Goal: Register for event/course

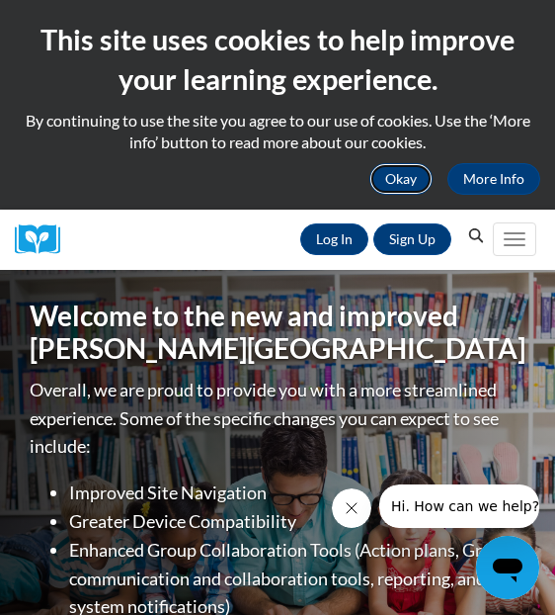
click at [410, 178] on button "Okay" at bounding box center [401, 179] width 63 height 32
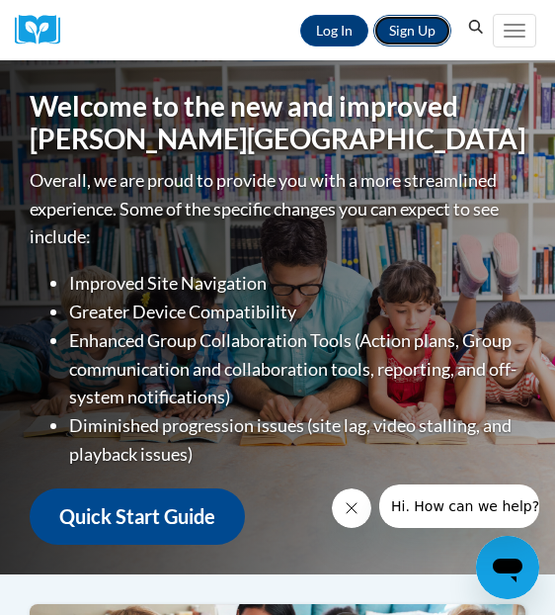
click at [422, 40] on link "Sign Up" at bounding box center [413, 31] width 78 height 32
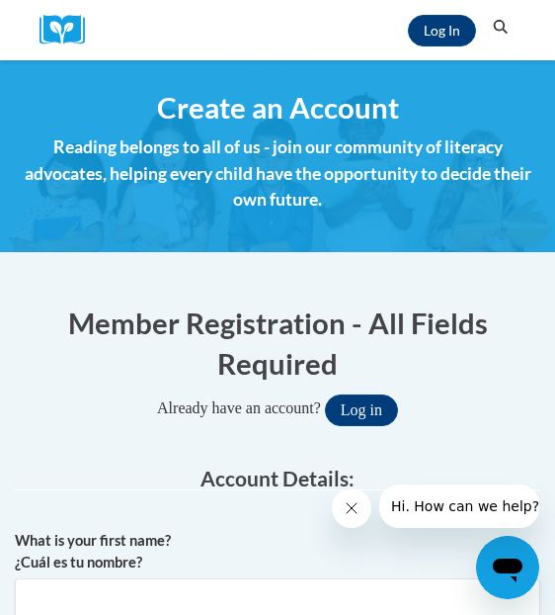
scroll to position [39, 0]
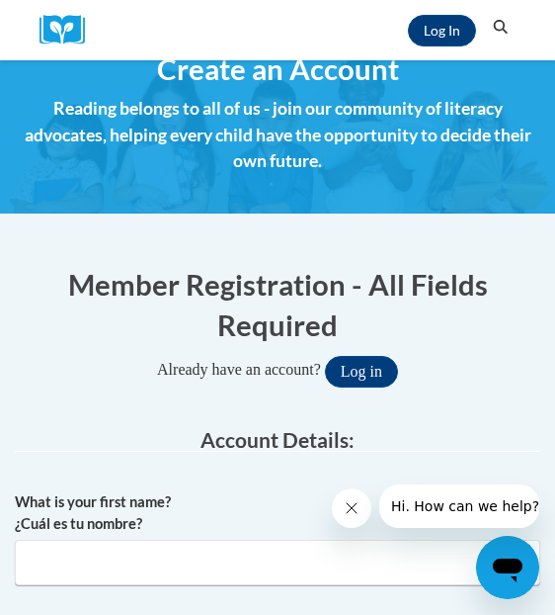
click at [357, 507] on icon "Close message from company" at bounding box center [352, 508] width 16 height 16
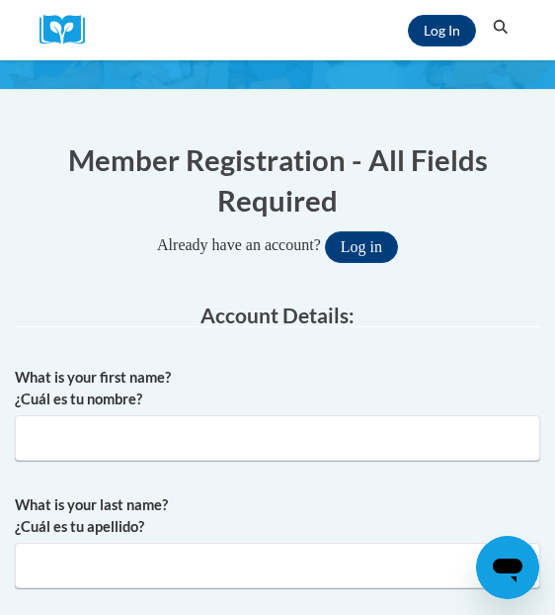
scroll to position [222, 0]
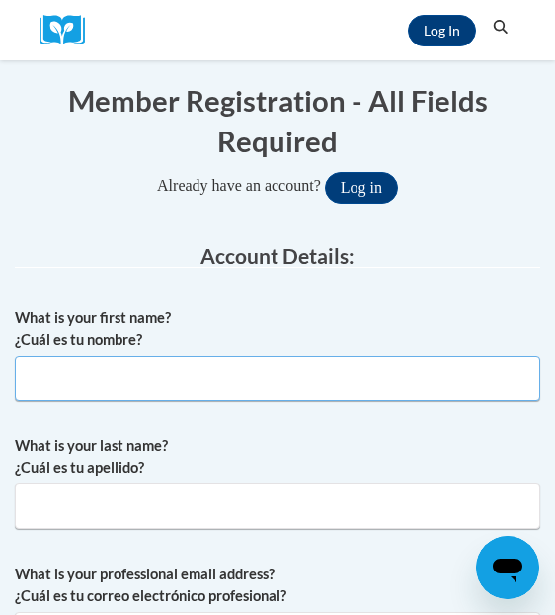
click at [234, 377] on input "What is your first name? ¿Cuál es tu nombre?" at bounding box center [278, 378] width 526 height 45
type input "Jennifer"
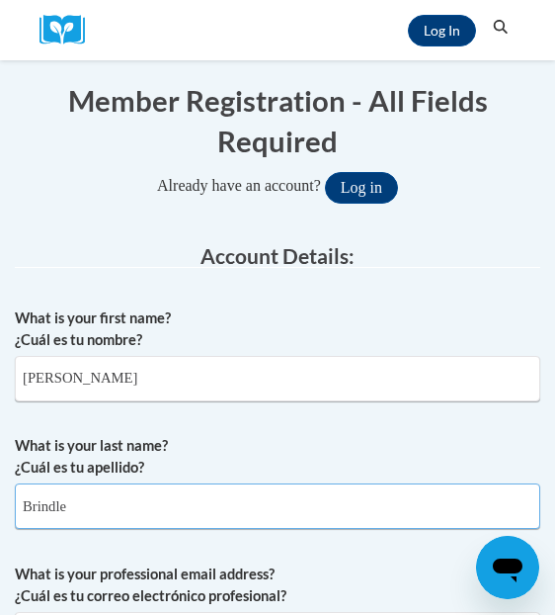
type input "Brindle"
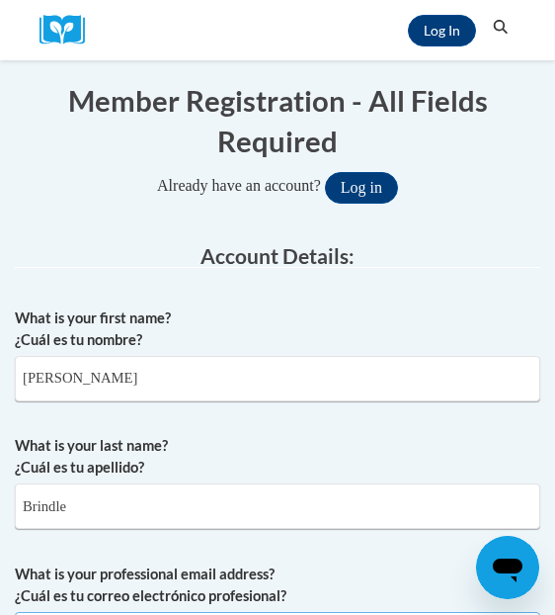
scroll to position [265, 0]
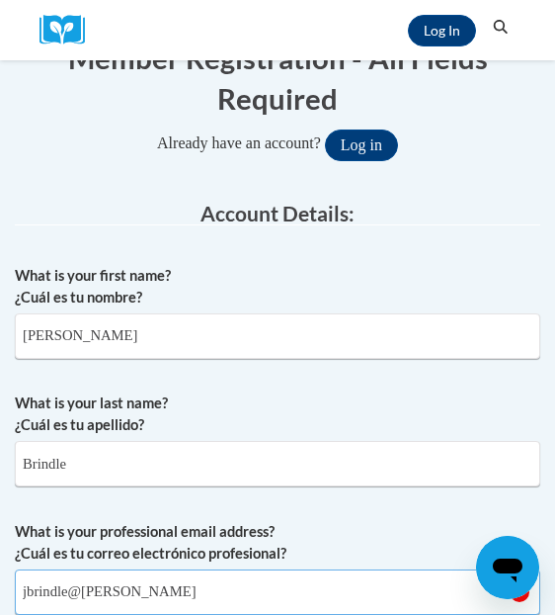
type input "jbrindle@pottsville.k12.pa.us"
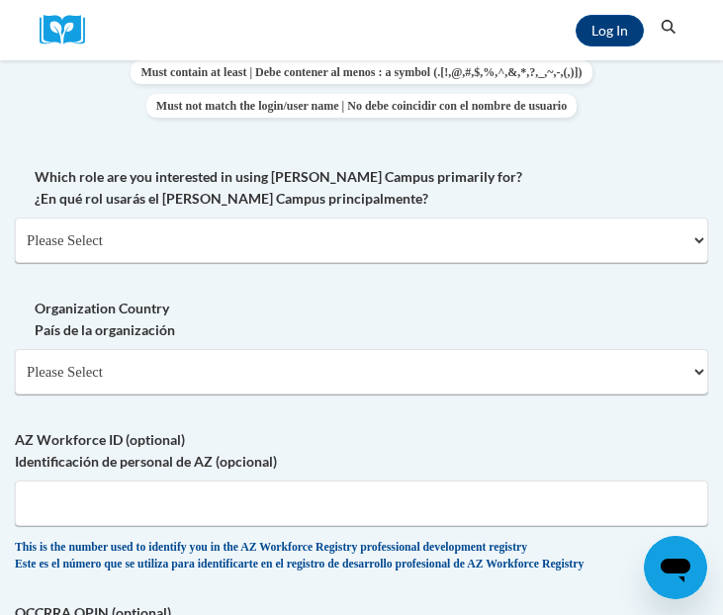
scroll to position [1309, 0]
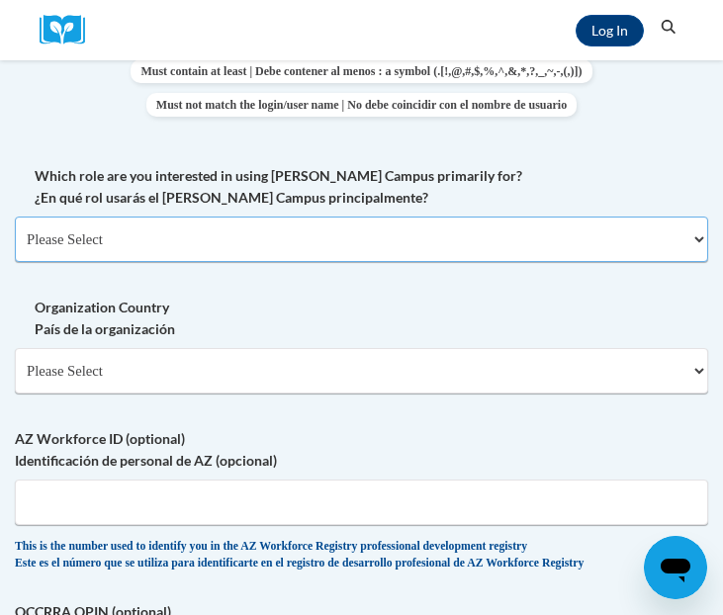
click at [371, 246] on select "Please Select College/University | Colegio/Universidad Community/Nonprofit Part…" at bounding box center [361, 238] width 693 height 45
select select "fbf2d438-af2f-41f8-98f1-81c410e29de3"
click at [15, 232] on select "Please Select College/University | Colegio/Universidad Community/Nonprofit Part…" at bounding box center [361, 238] width 693 height 45
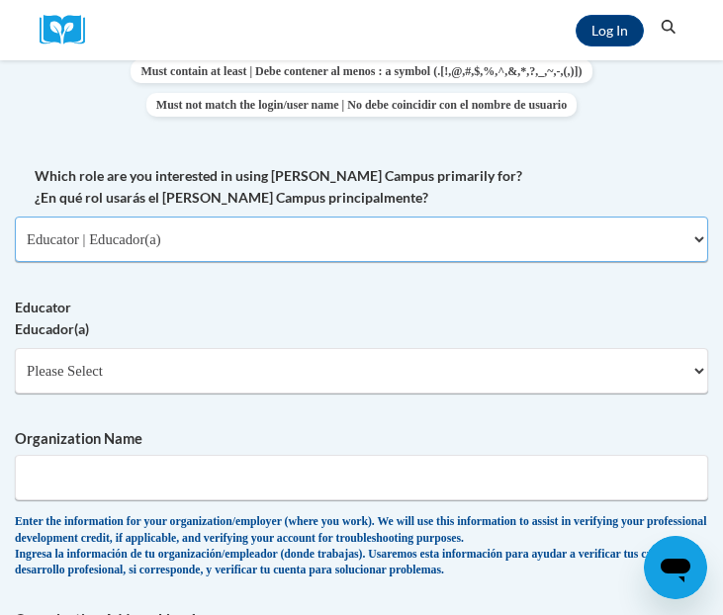
scroll to position [1320, 0]
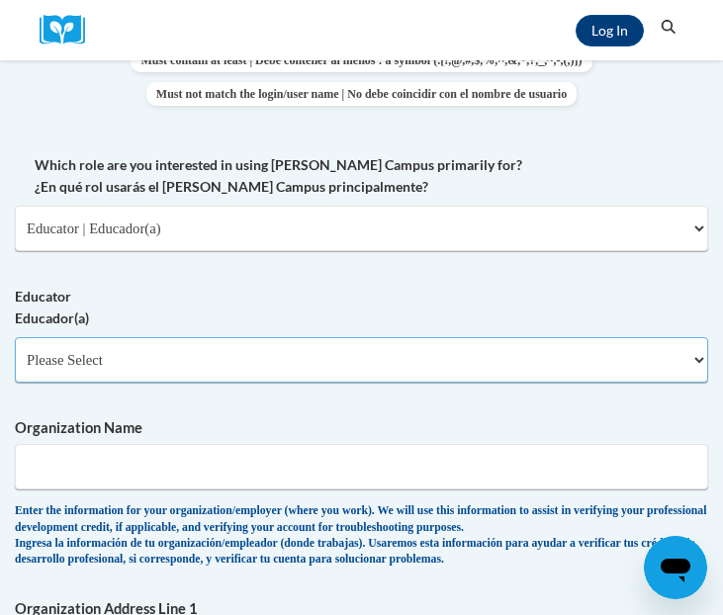
click at [251, 372] on select "Please Select Early Learning/Daycare Teacher/Family Home Care Provider | Maestr…" at bounding box center [361, 359] width 693 height 45
select select "8e40623d-54d0-45cd-9f92-5df65cd3f8cf"
click at [15, 352] on select "Please Select Early Learning/Daycare Teacher/Family Home Care Provider | Maestr…" at bounding box center [361, 359] width 693 height 45
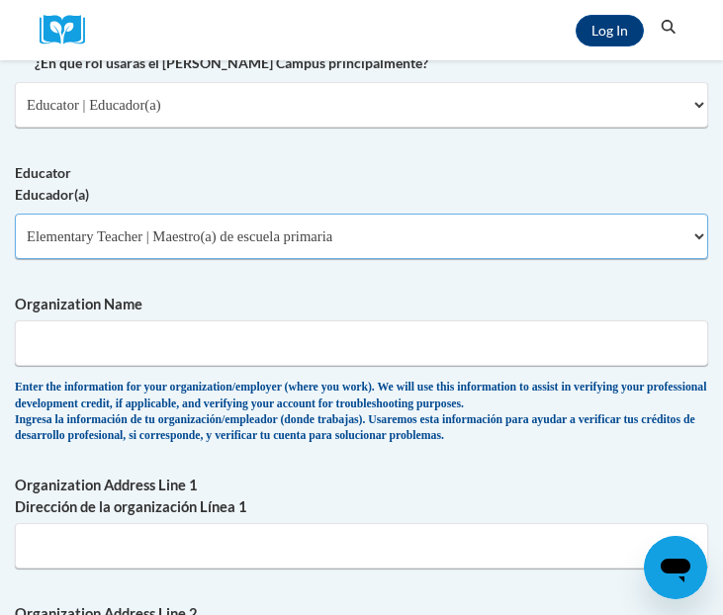
scroll to position [1470, 0]
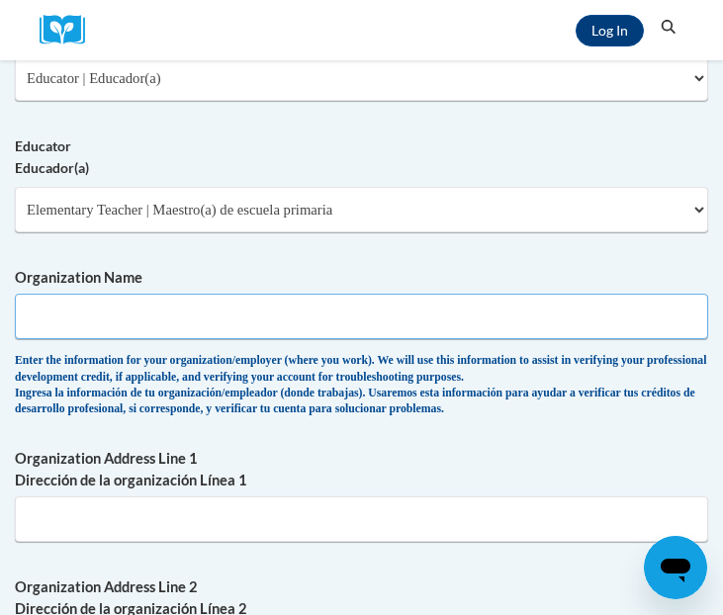
click at [209, 339] on input "Organization Name" at bounding box center [361, 316] width 693 height 45
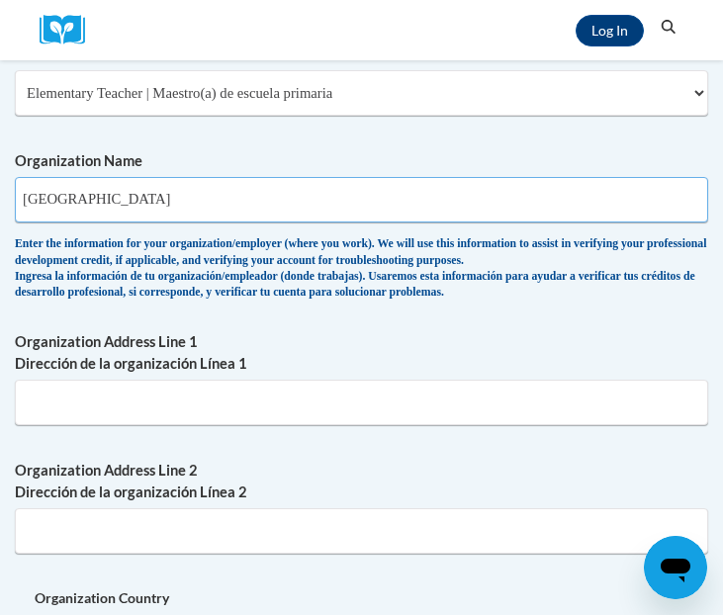
scroll to position [1606, 0]
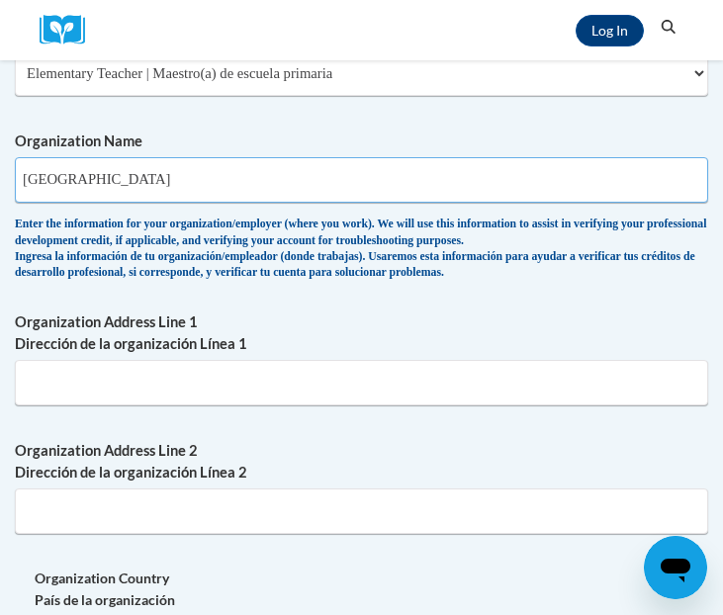
type input "Pottsville Area School district"
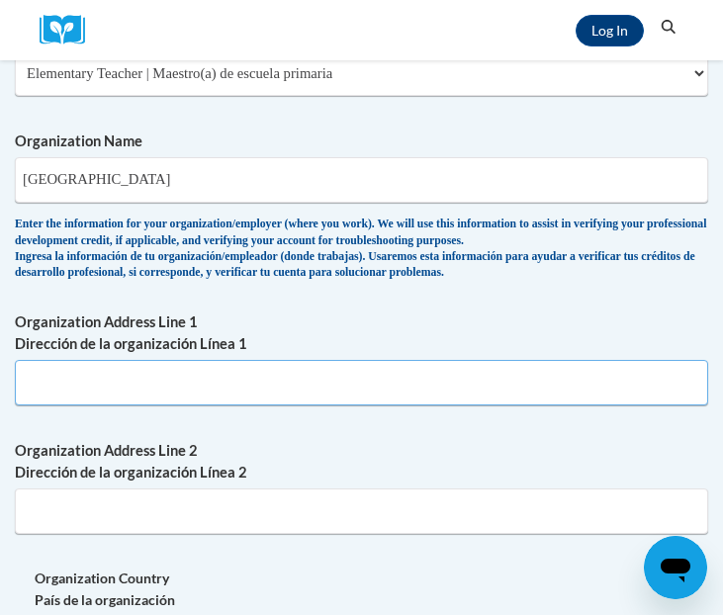
click at [176, 389] on input "Organization Address Line 1 Dirección de la organización Línea 1" at bounding box center [361, 382] width 693 height 45
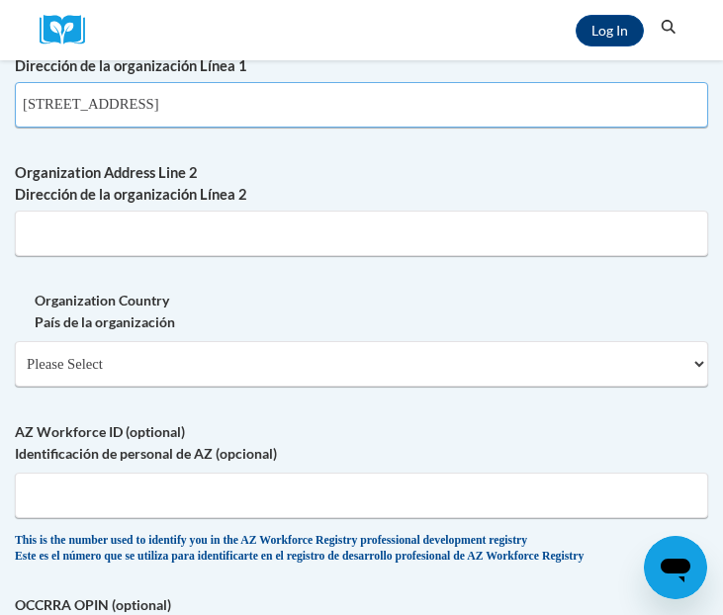
scroll to position [1888, 0]
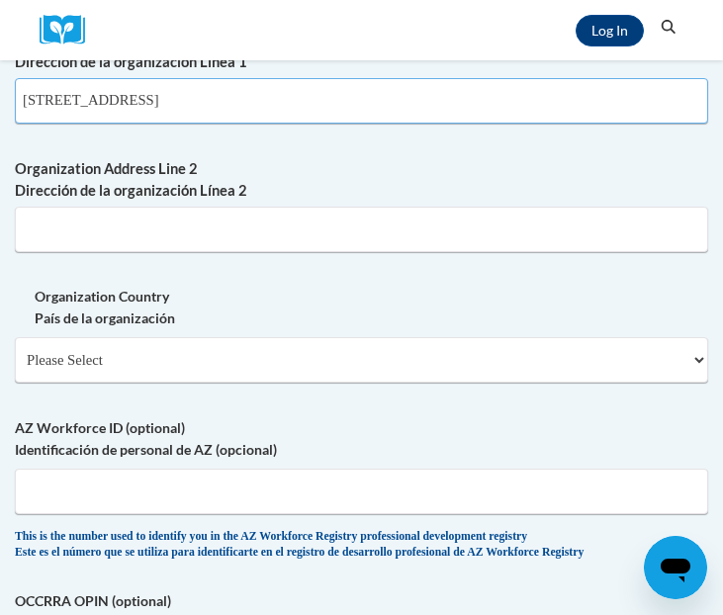
type input "601 N. 16th Street"
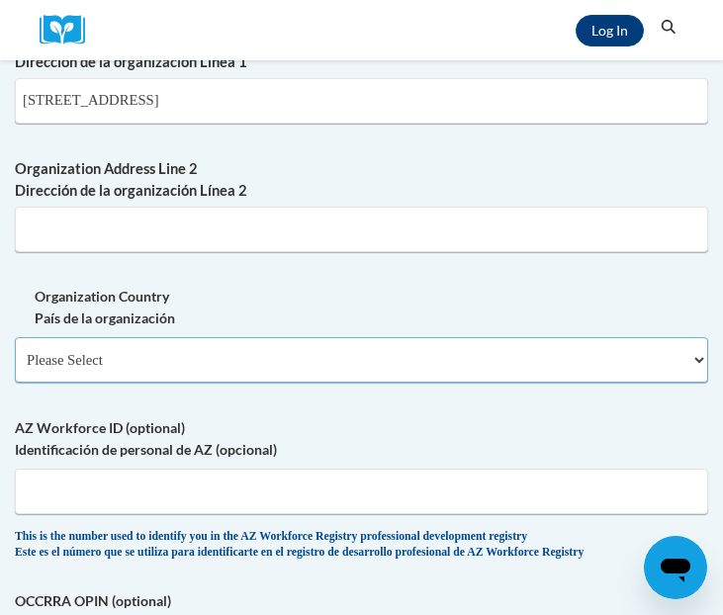
click at [145, 366] on select "Please Select United States | Estados Unidos Outside of the United States | Fue…" at bounding box center [361, 359] width 693 height 45
select select "ad49bcad-a171-4b2e-b99c-48b446064914"
click at [15, 353] on select "Please Select United States | Estados Unidos Outside of the United States | Fue…" at bounding box center [361, 359] width 693 height 45
select select
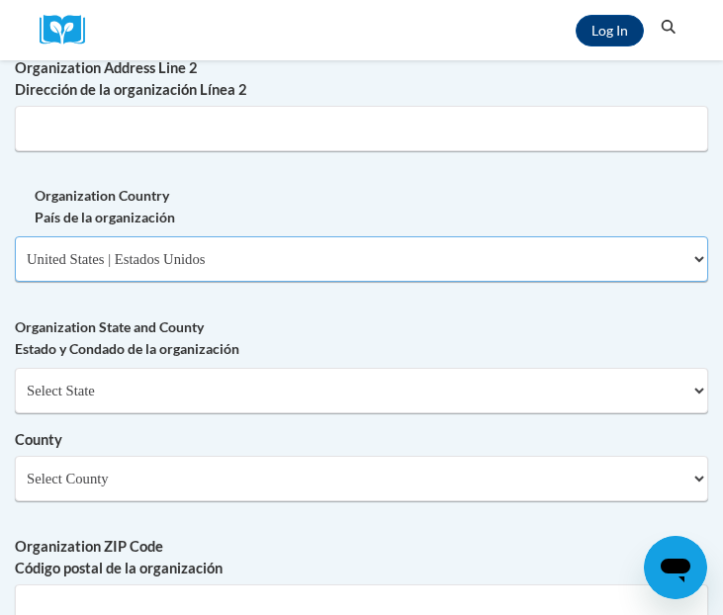
scroll to position [1990, 0]
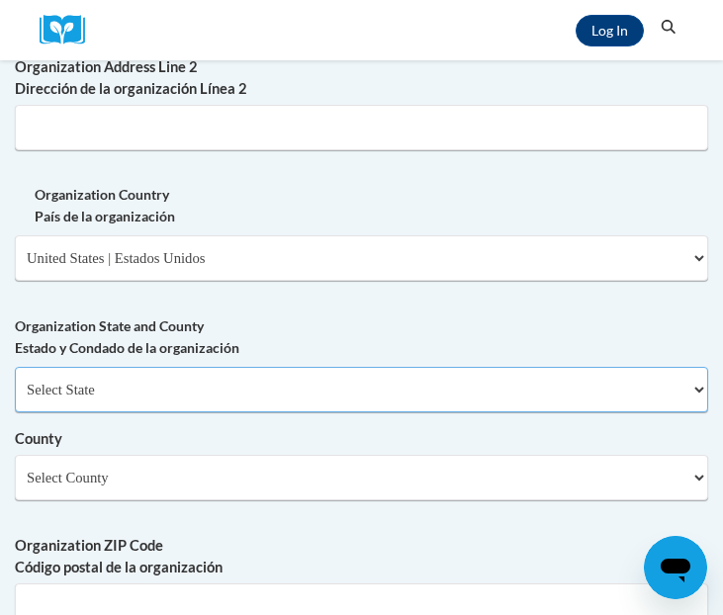
click at [193, 391] on select "Select State Alabama Alaska Arizona Arkansas California Colorado Connecticut De…" at bounding box center [361, 389] width 693 height 45
select select "Pennsylvania"
click at [15, 382] on select "Select State Alabama Alaska Arizona Arkansas California Colorado Connecticut De…" at bounding box center [361, 389] width 693 height 45
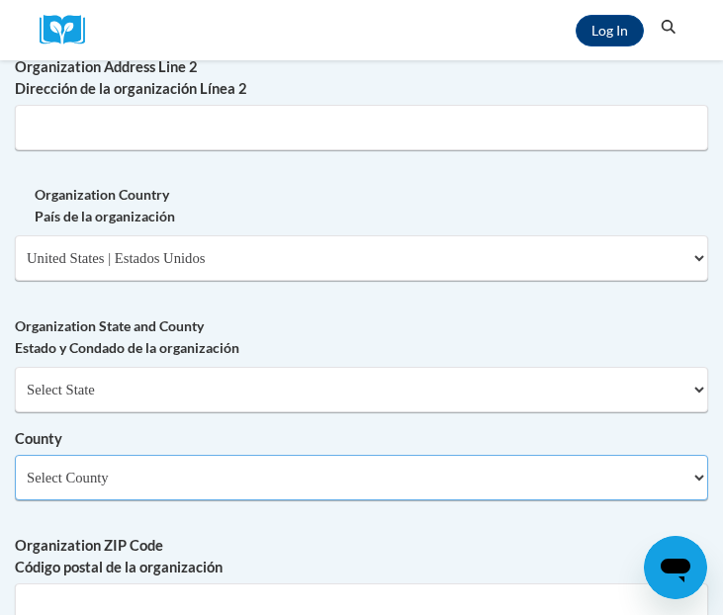
click at [104, 500] on select "Select County Adams Allegheny Armstrong Beaver Bedford Berks Blair Bradford Buc…" at bounding box center [361, 477] width 693 height 45
select select "Schuylkill"
click at [15, 470] on select "Select County Adams Allegheny Armstrong Beaver Bedford Berks Blair Bradford Buc…" at bounding box center [361, 477] width 693 height 45
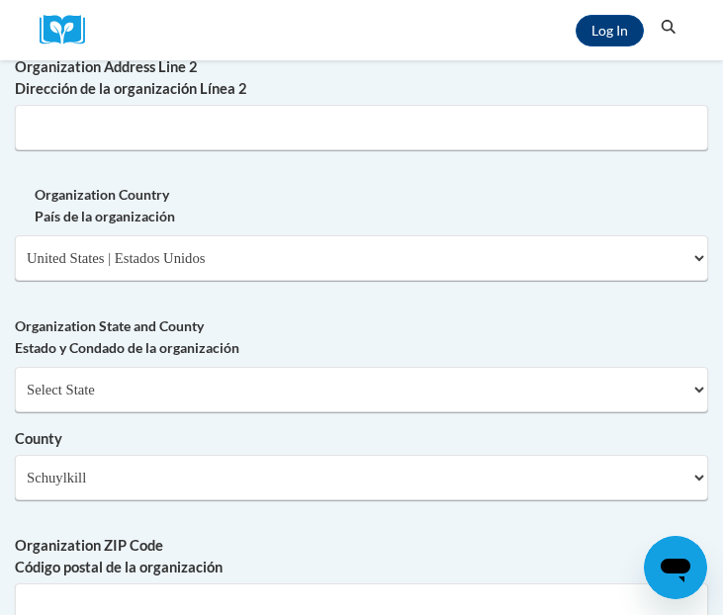
click at [188, 445] on label "County" at bounding box center [361, 439] width 693 height 22
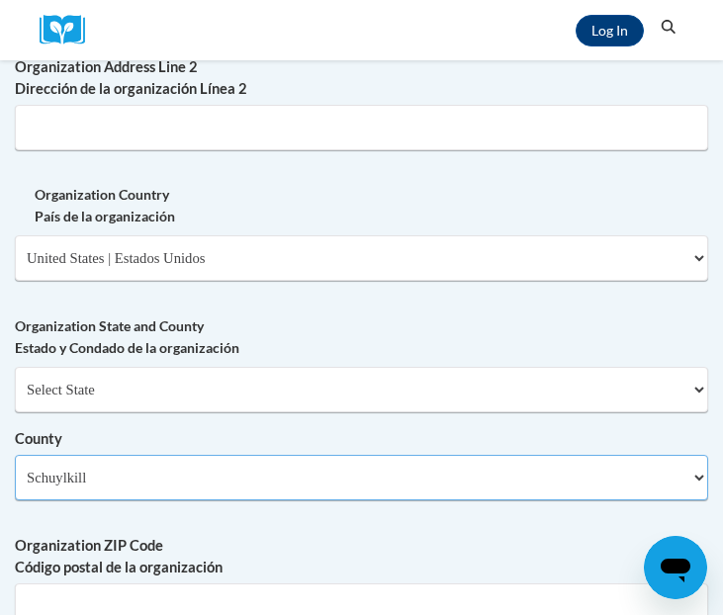
click at [188, 455] on select "Select County Adams Allegheny Armstrong Beaver Bedford Berks Blair Bradford Buc…" at bounding box center [361, 477] width 693 height 45
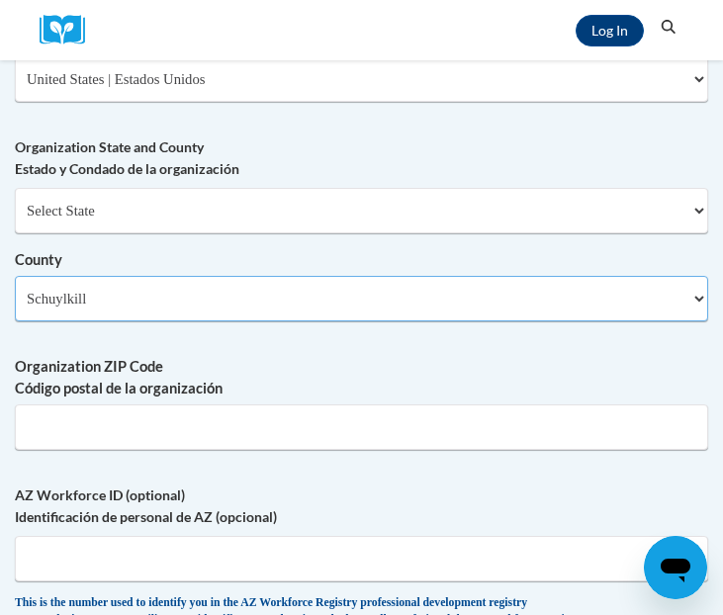
scroll to position [2244, 0]
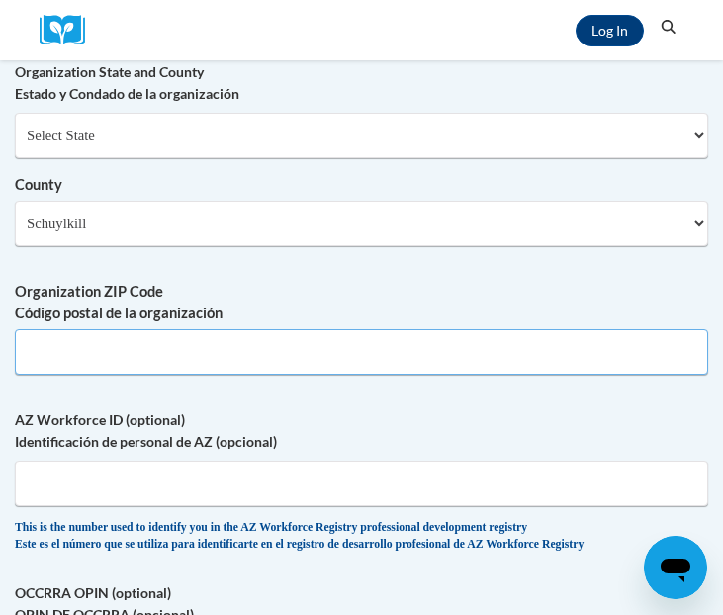
click at [153, 364] on input "Organization ZIP Code Código postal de la organización" at bounding box center [361, 351] width 693 height 45
type input "17901"
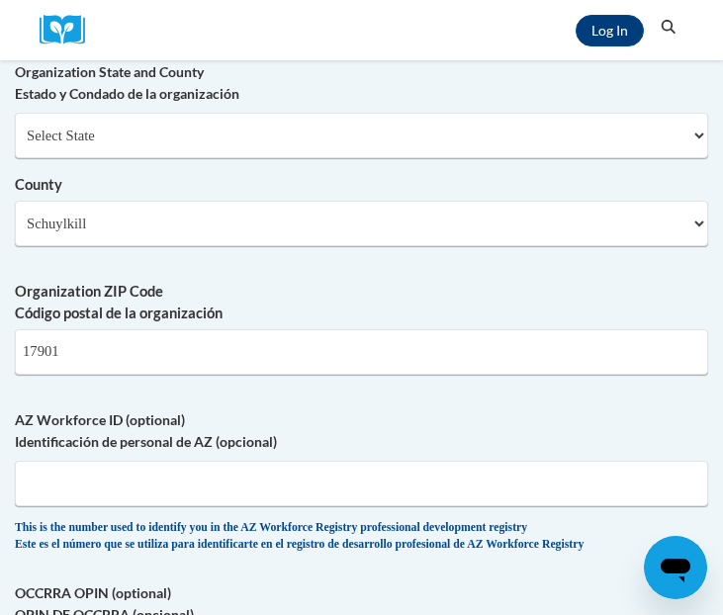
click at [350, 261] on div "Organization State and County Estado y Condado de la organización Select State …" at bounding box center [361, 161] width 693 height 200
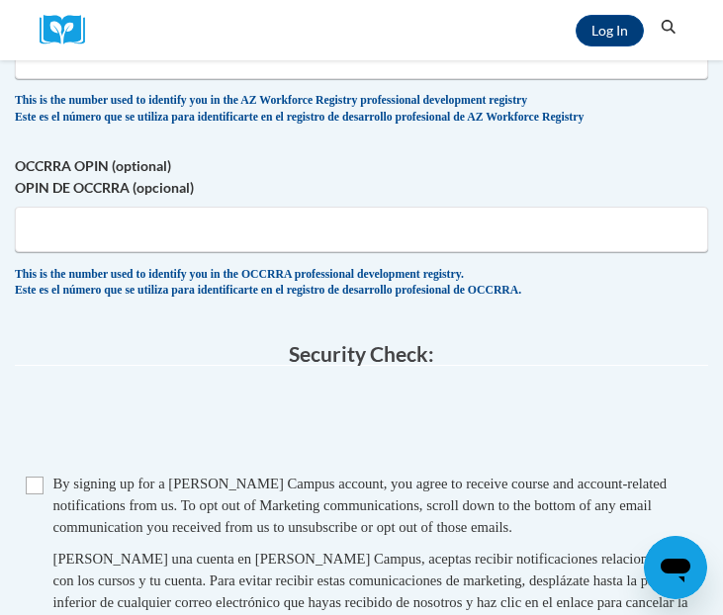
scroll to position [2713, 0]
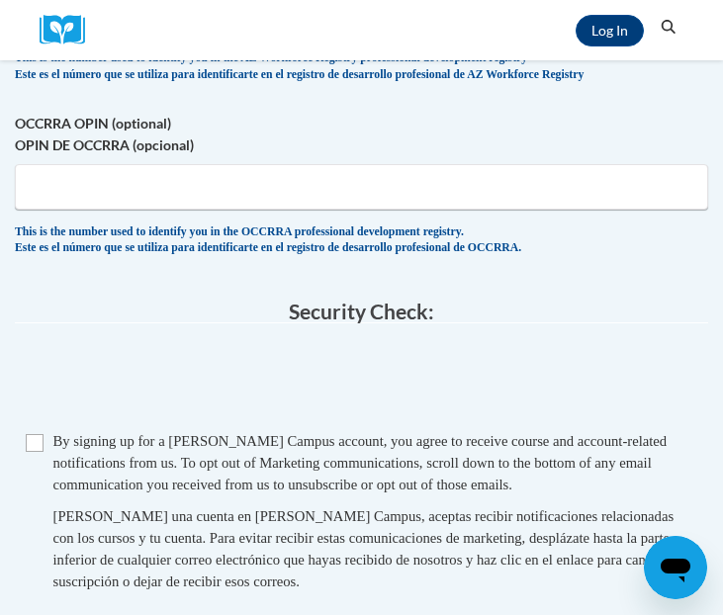
click at [43, 460] on span "Checkbox By signing up for a Cox Campus account, you agree to receive course an…" at bounding box center [362, 521] width 672 height 182
click at [38, 452] on input "Checkbox" at bounding box center [35, 443] width 18 height 18
checkbox input "true"
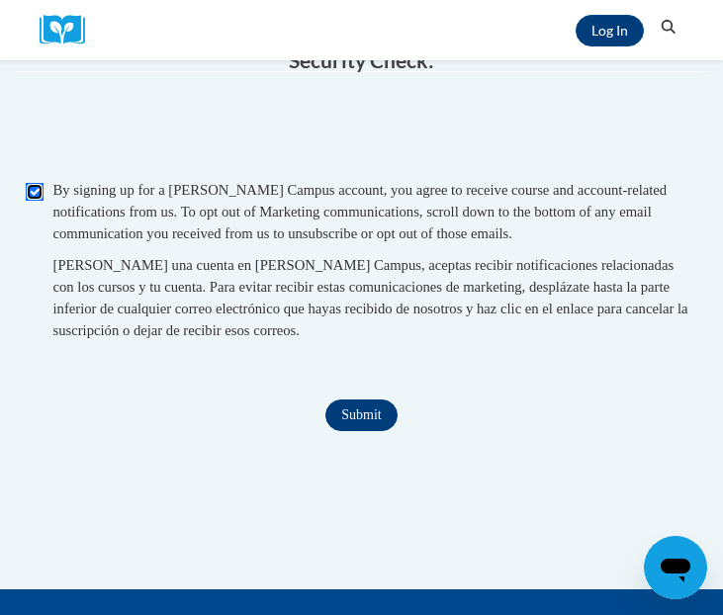
scroll to position [2966, 0]
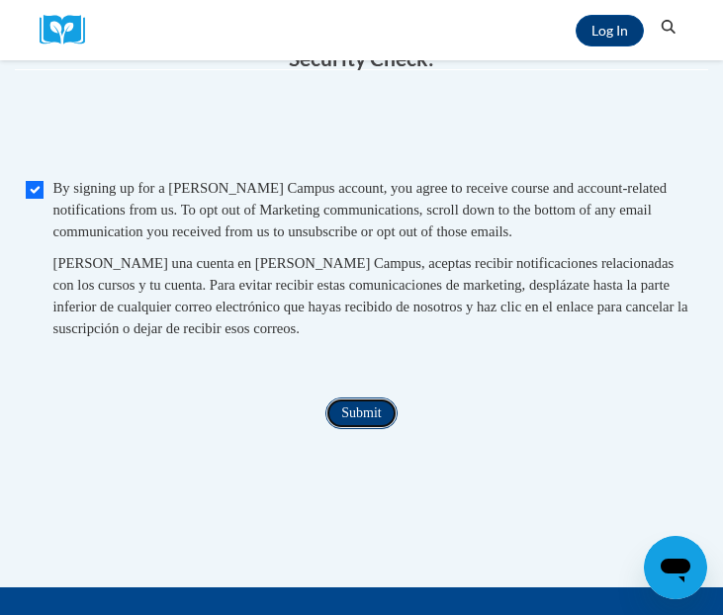
click at [393, 421] on input "Submit" at bounding box center [360, 413] width 71 height 32
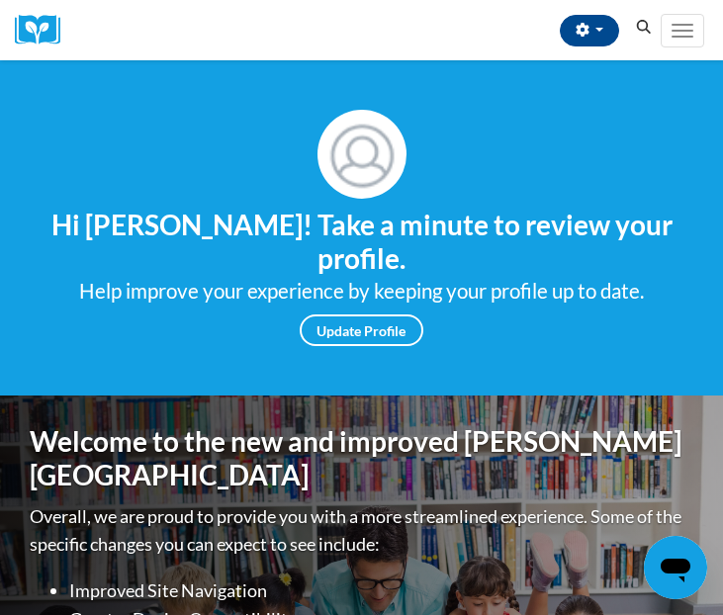
click at [340, 443] on h1 "Welcome to the new and improved [PERSON_NAME][GEOGRAPHIC_DATA]" at bounding box center [361, 458] width 663 height 66
click at [689, 32] on button "Toggle navigation" at bounding box center [681, 31] width 43 height 34
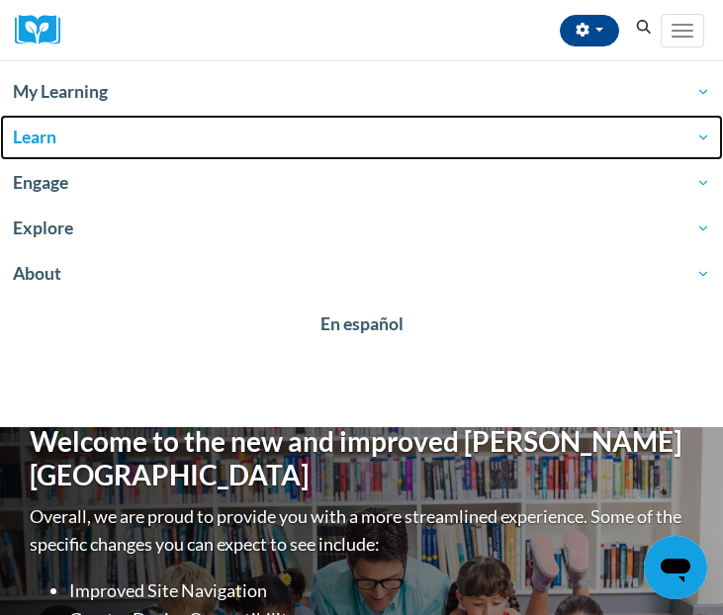
click at [54, 135] on span "Learn" at bounding box center [361, 138] width 697 height 24
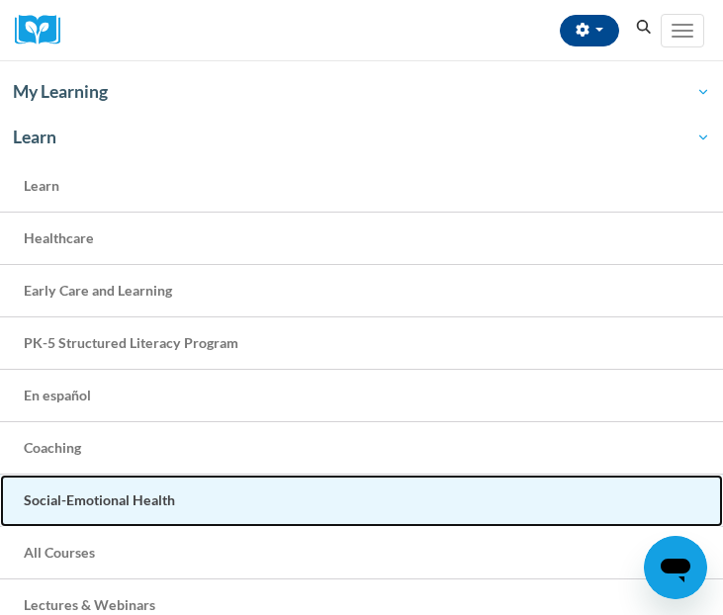
click at [80, 503] on span "Social-Emotional Health" at bounding box center [99, 499] width 151 height 17
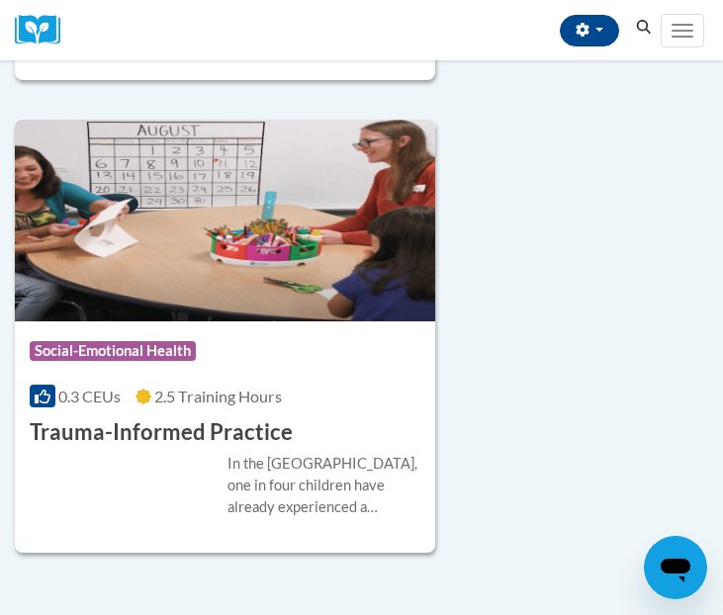
scroll to position [649, 0]
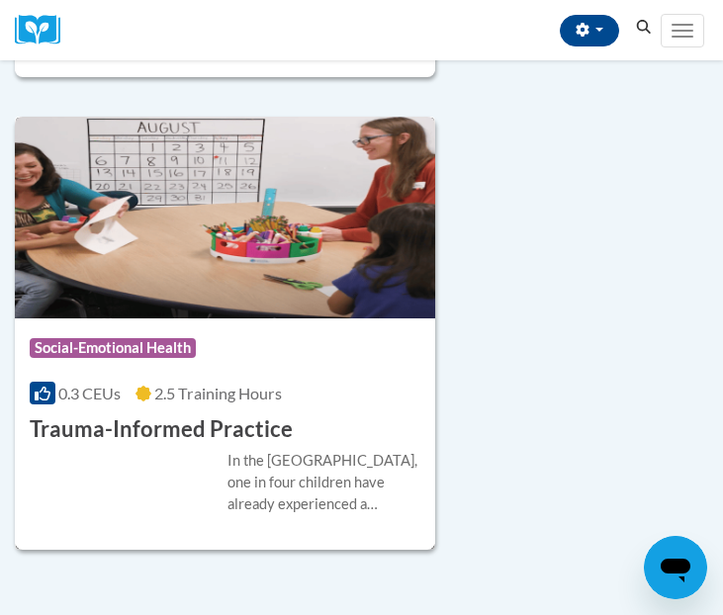
click at [243, 273] on img at bounding box center [225, 218] width 420 height 202
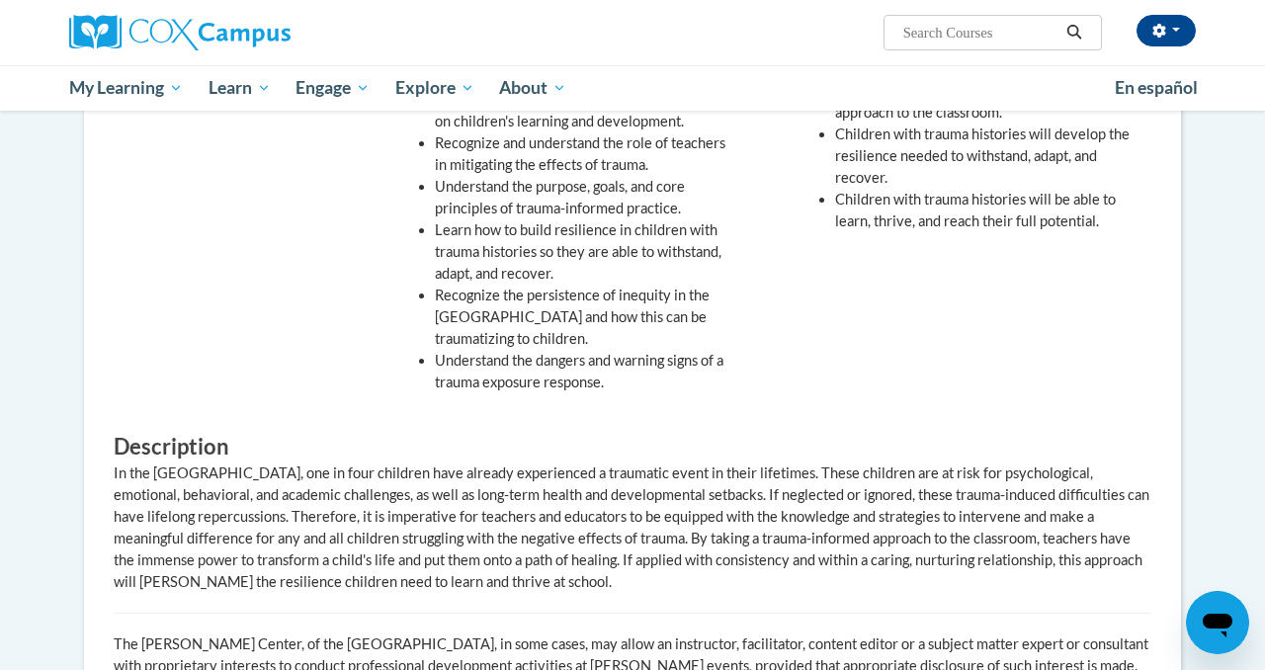
scroll to position [243, 0]
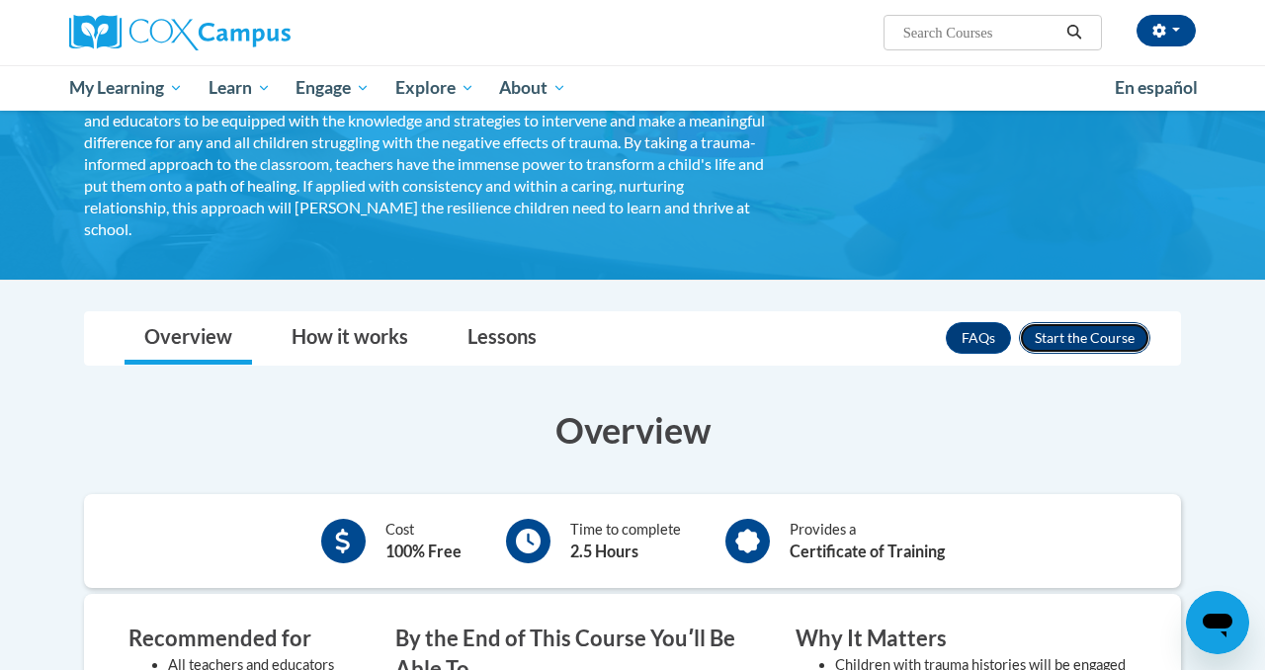
click at [722, 328] on button "Enroll" at bounding box center [1084, 338] width 131 height 32
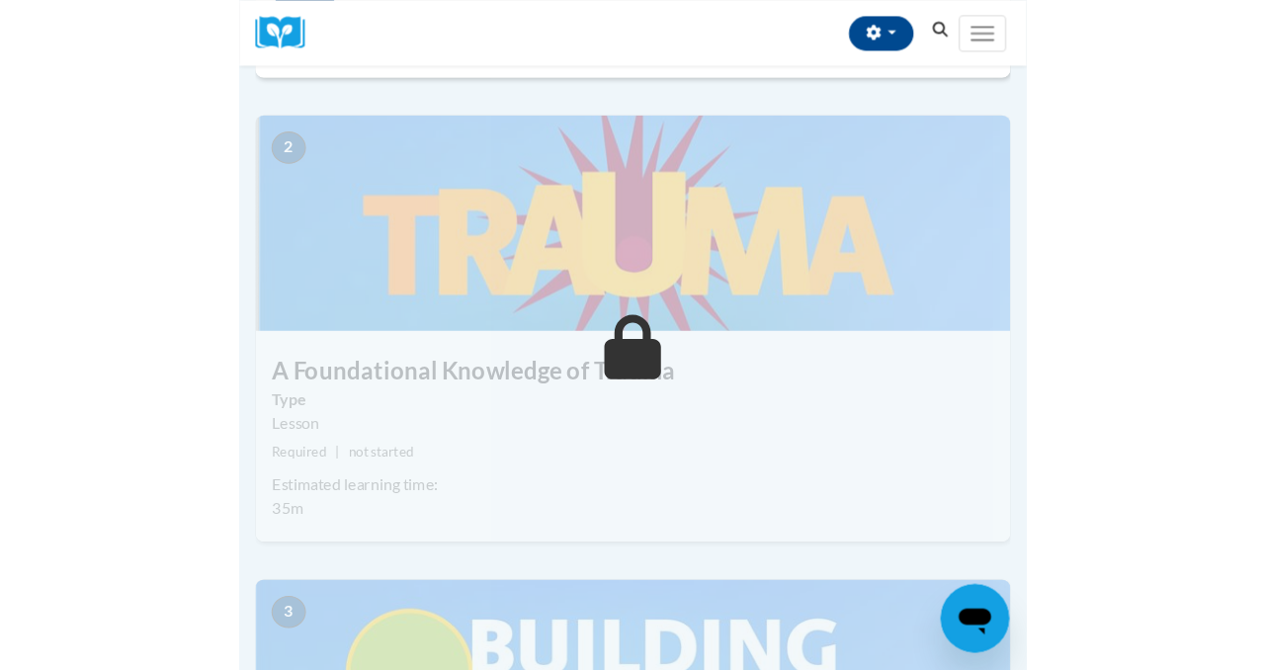
scroll to position [902, 0]
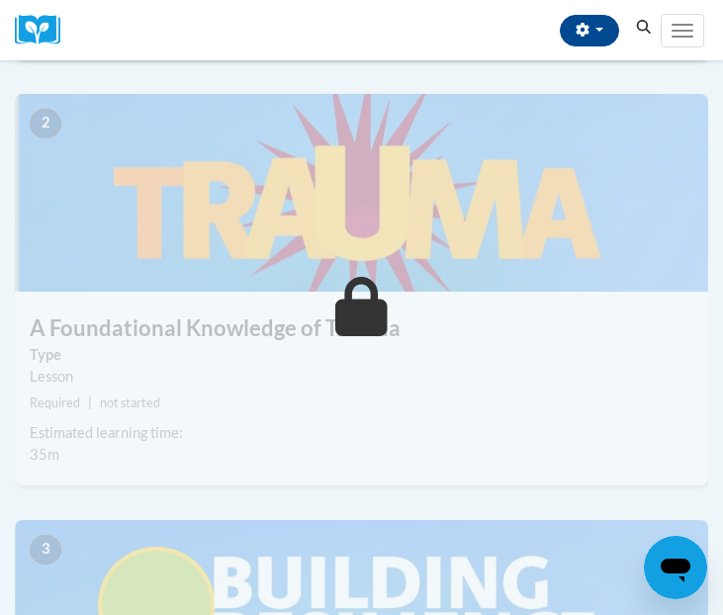
click at [338, 289] on div "2 A Foundational Knowledge of Trauma Type Lesson Required | not started Estimat…" at bounding box center [361, 307] width 723 height 426
click at [358, 319] on icon at bounding box center [361, 306] width 52 height 59
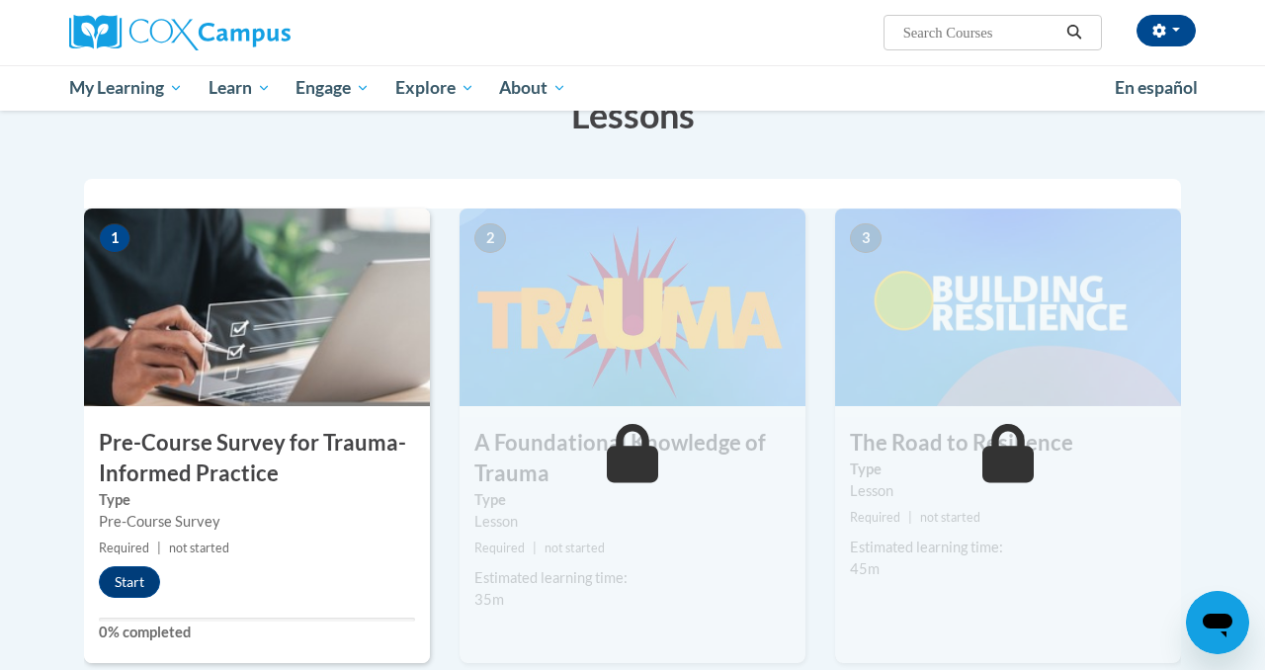
scroll to position [358, 0]
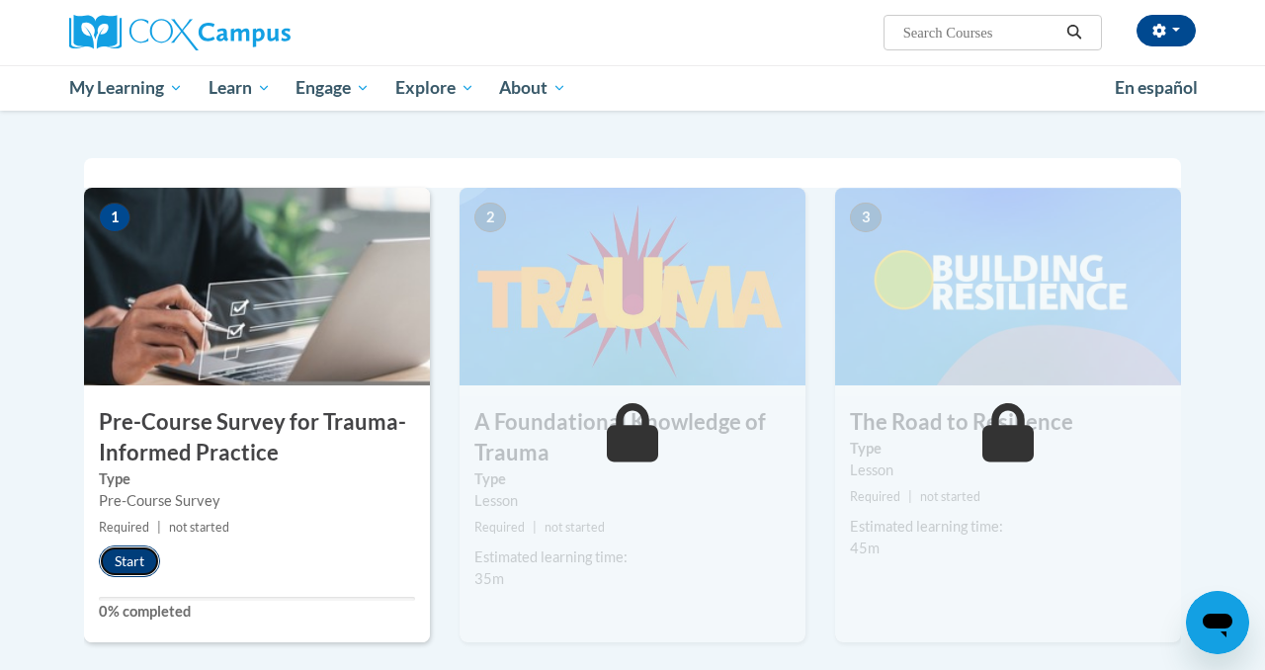
click at [138, 560] on button "Start" at bounding box center [129, 562] width 61 height 32
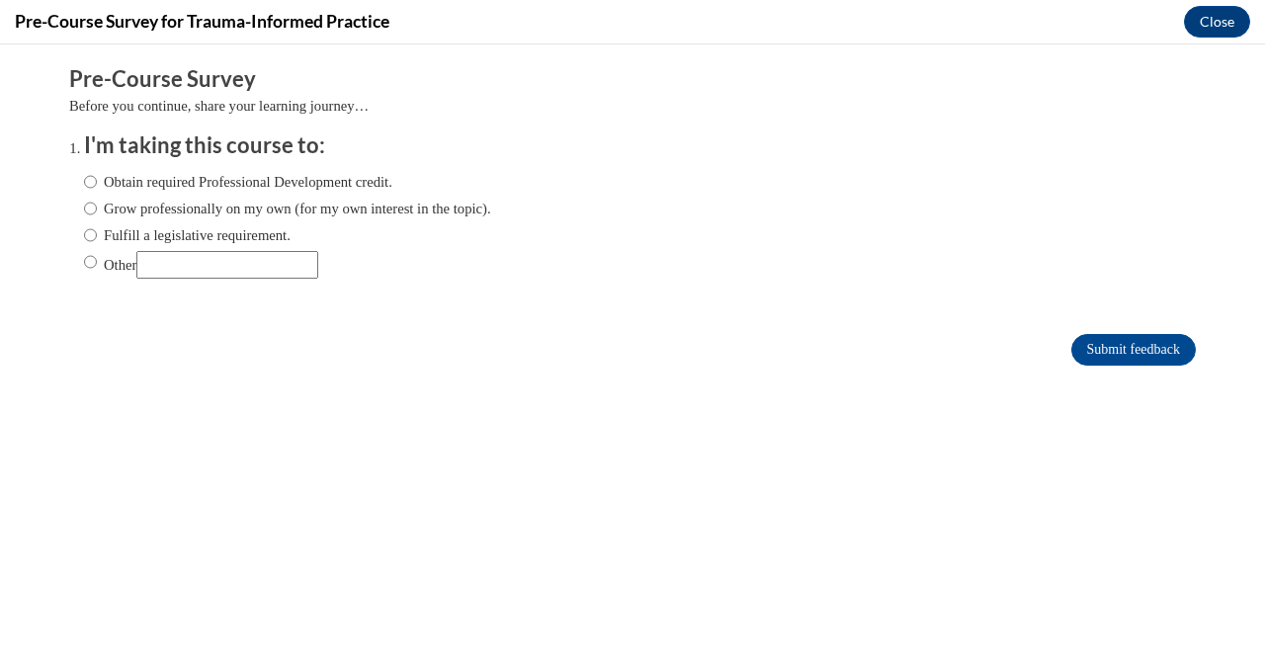
scroll to position [0, 0]
click at [97, 181] on label "Obtain required Professional Development credit." at bounding box center [238, 182] width 308 height 22
click at [97, 181] on input "Obtain required Professional Development credit." at bounding box center [90, 182] width 13 height 22
radio input "true"
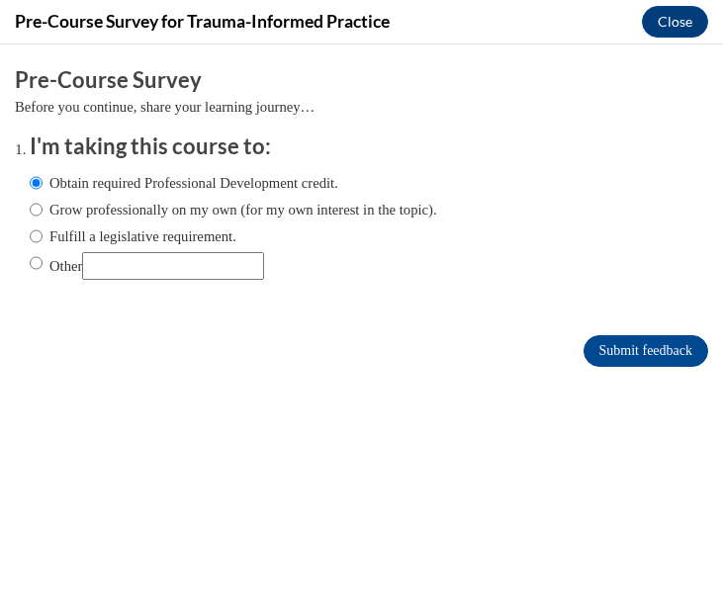
click at [215, 274] on input "Other" at bounding box center [173, 266] width 182 height 28
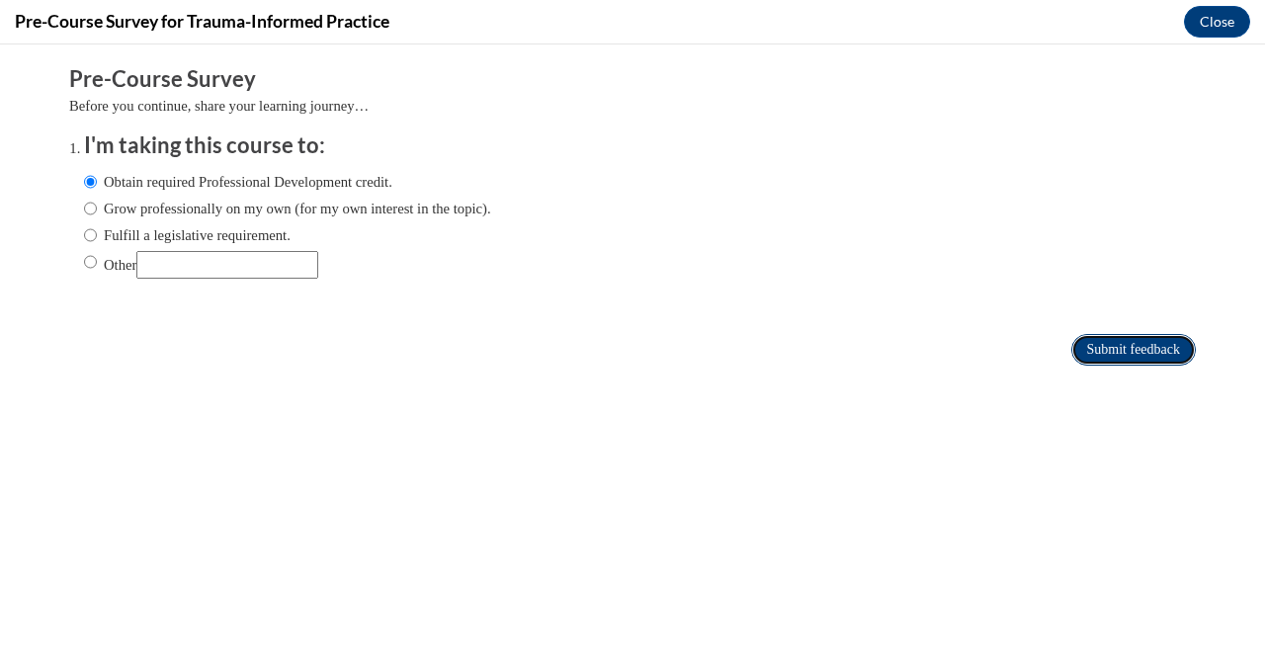
click at [1138, 343] on input "Submit feedback" at bounding box center [1133, 350] width 125 height 32
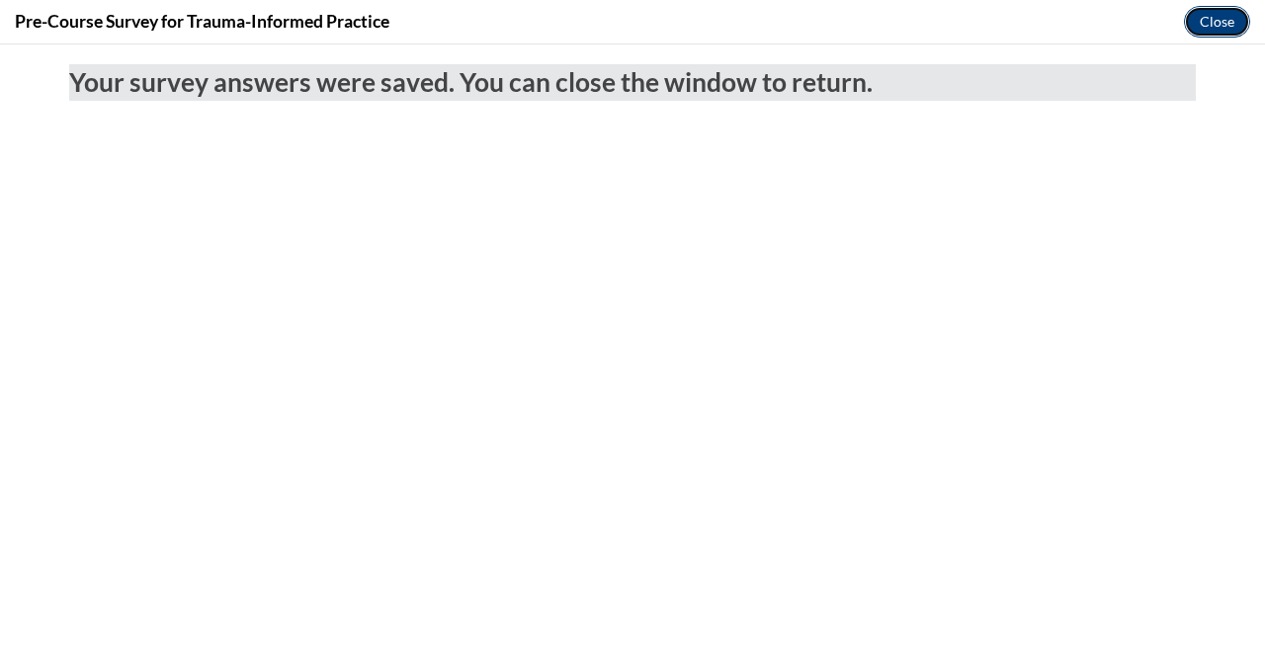
click at [1206, 19] on button "Close" at bounding box center [1217, 22] width 66 height 32
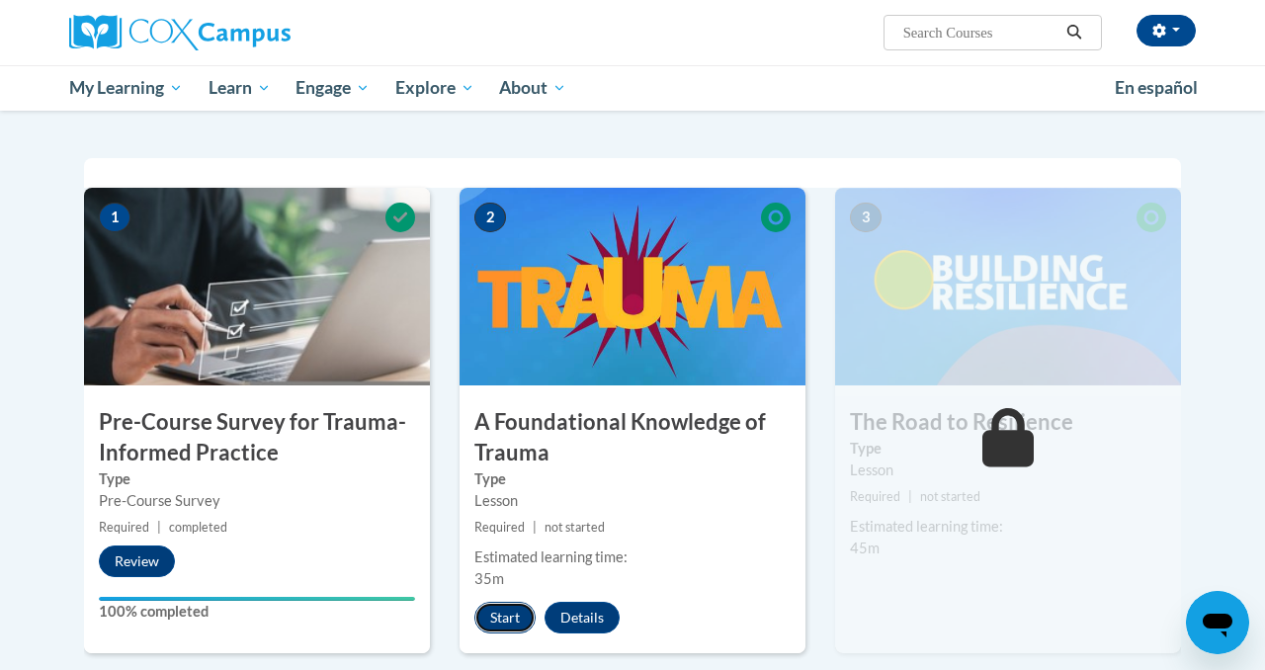
click at [498, 617] on button "Start" at bounding box center [504, 618] width 61 height 32
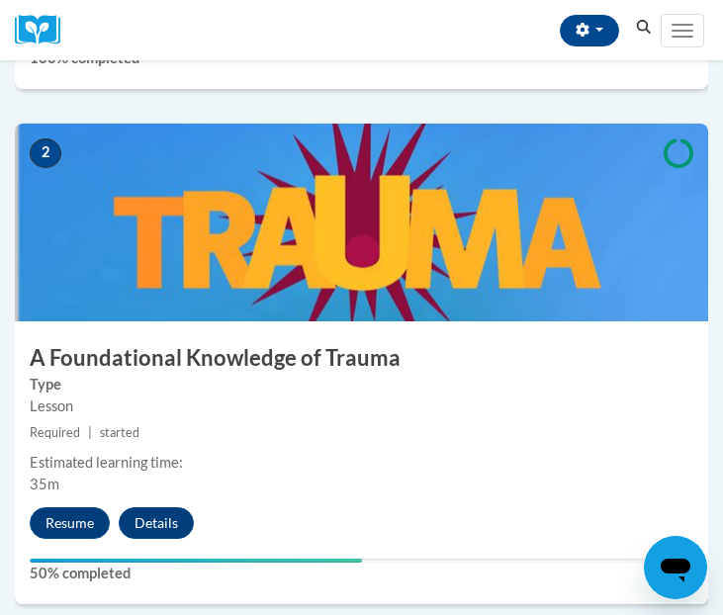
scroll to position [876, 0]
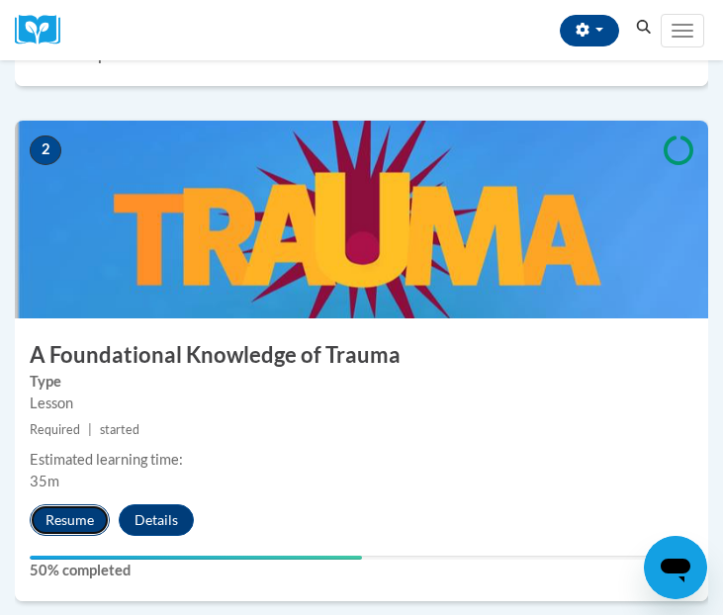
click at [70, 512] on button "Resume" at bounding box center [70, 520] width 80 height 32
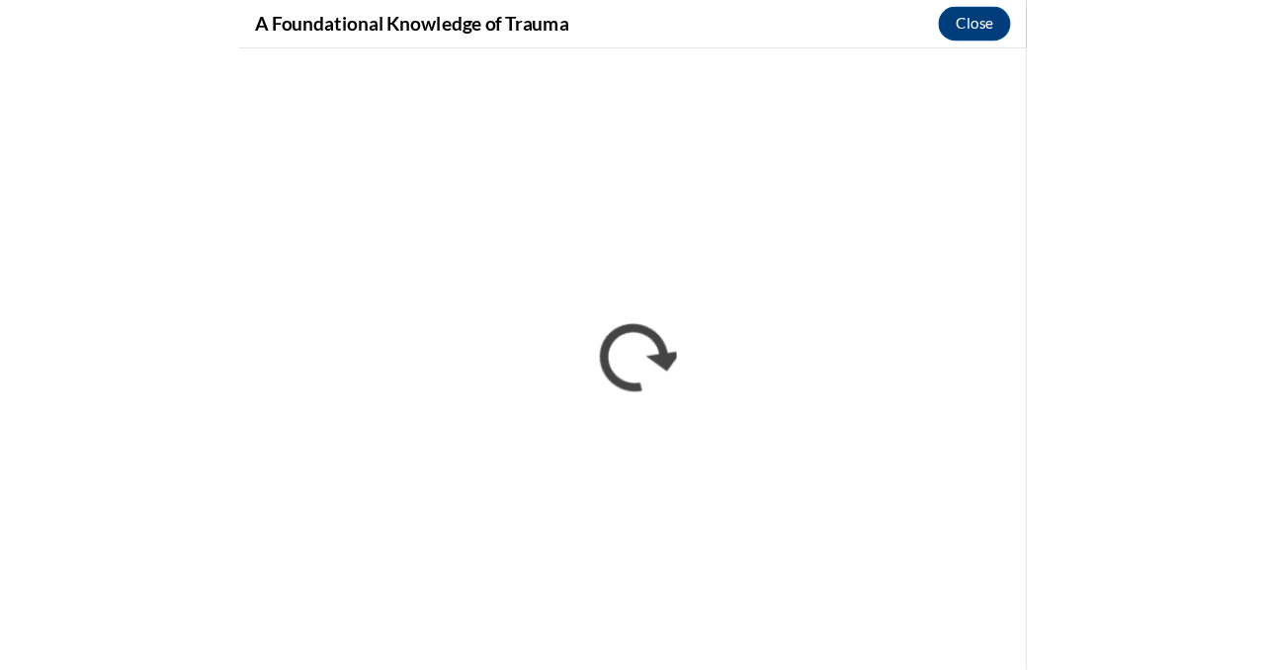
scroll to position [0, 0]
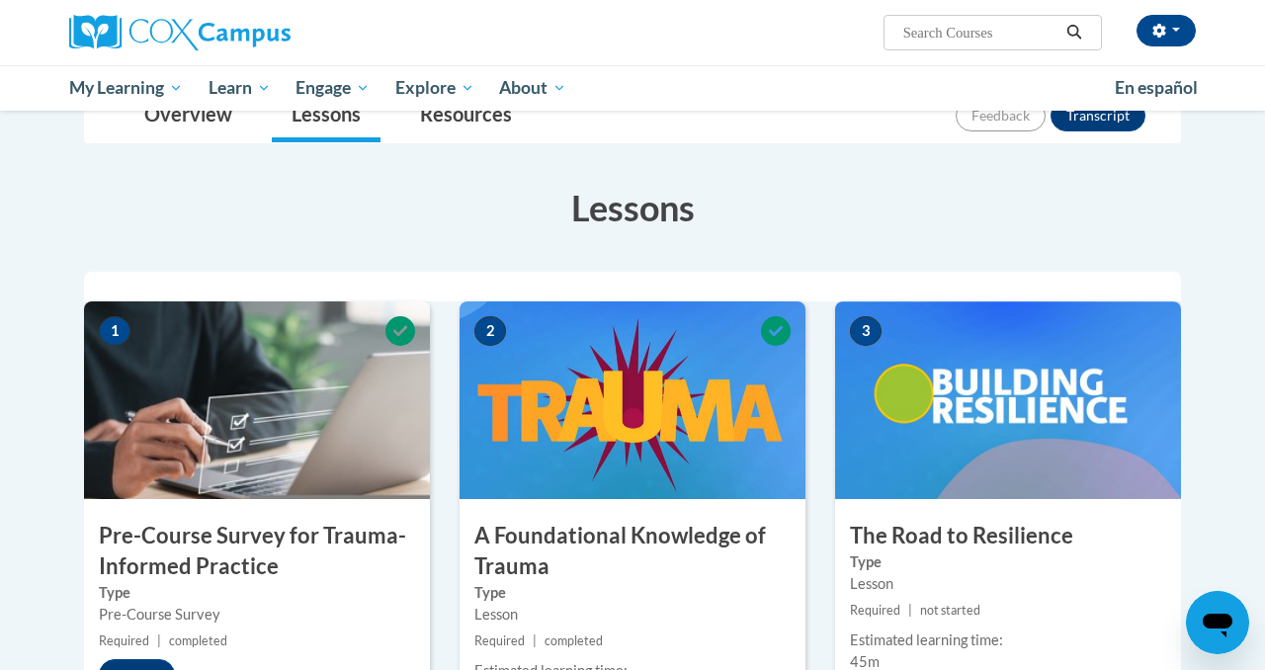
scroll to position [303, 0]
